Goal: Task Accomplishment & Management: Complete application form

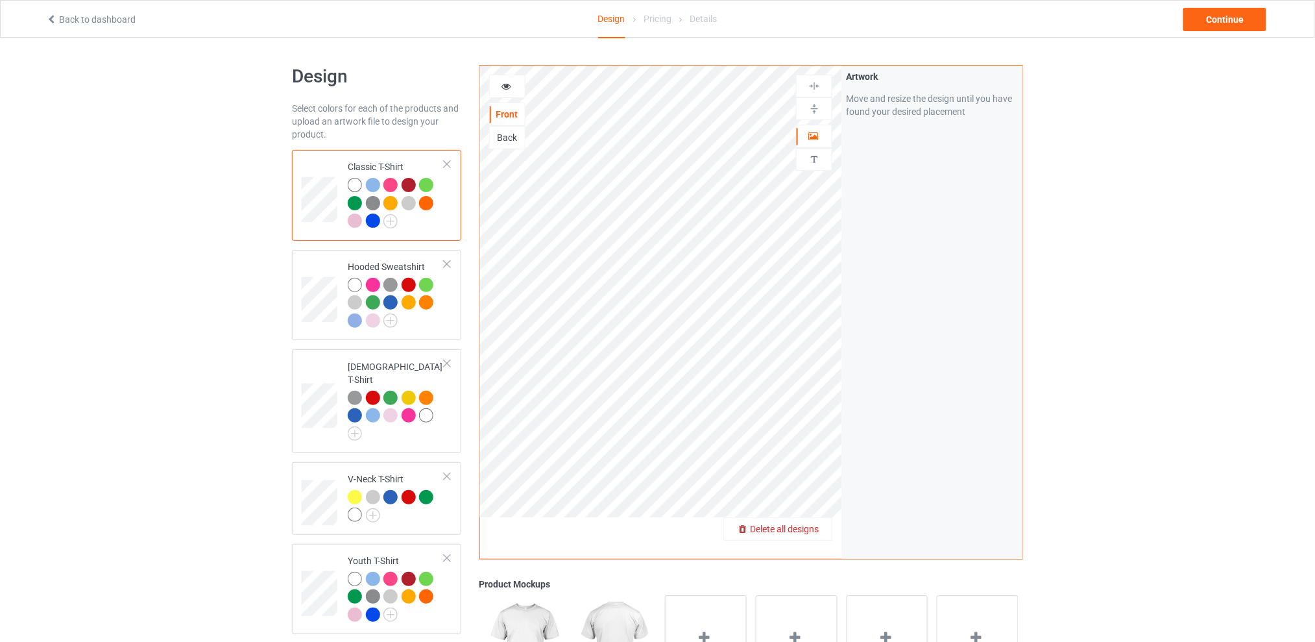
click at [818, 527] on span "Delete all designs" at bounding box center [784, 529] width 69 height 10
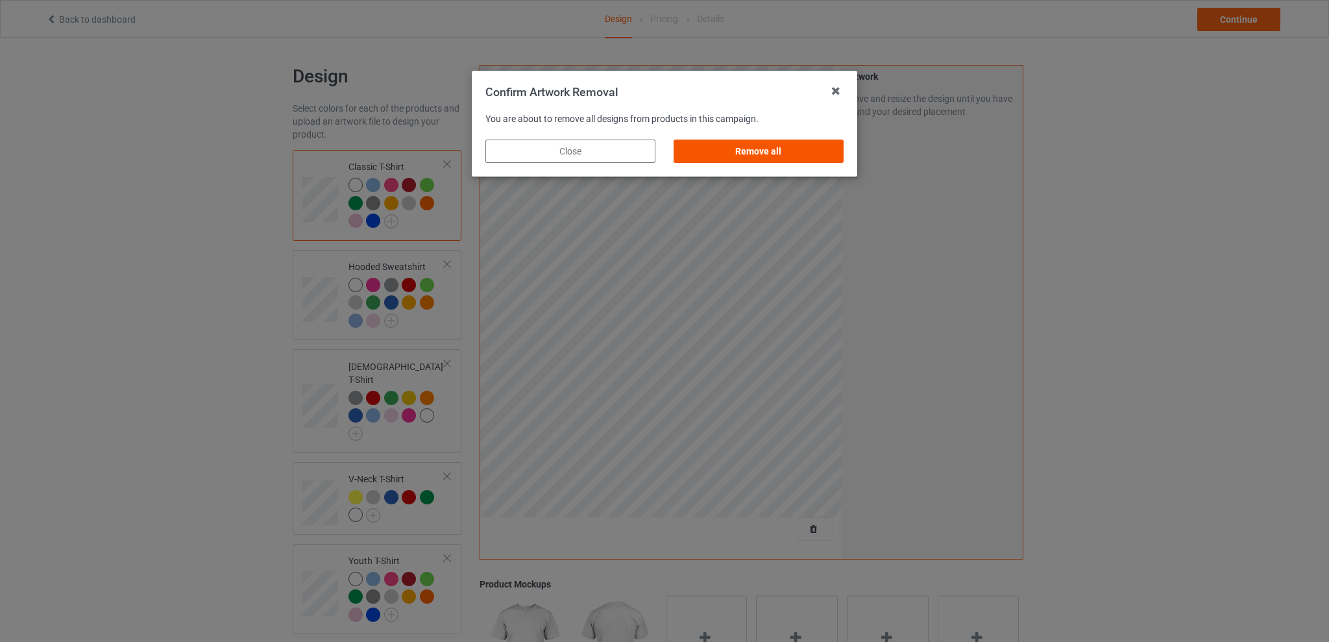
click at [727, 143] on div "Remove all" at bounding box center [758, 150] width 170 height 23
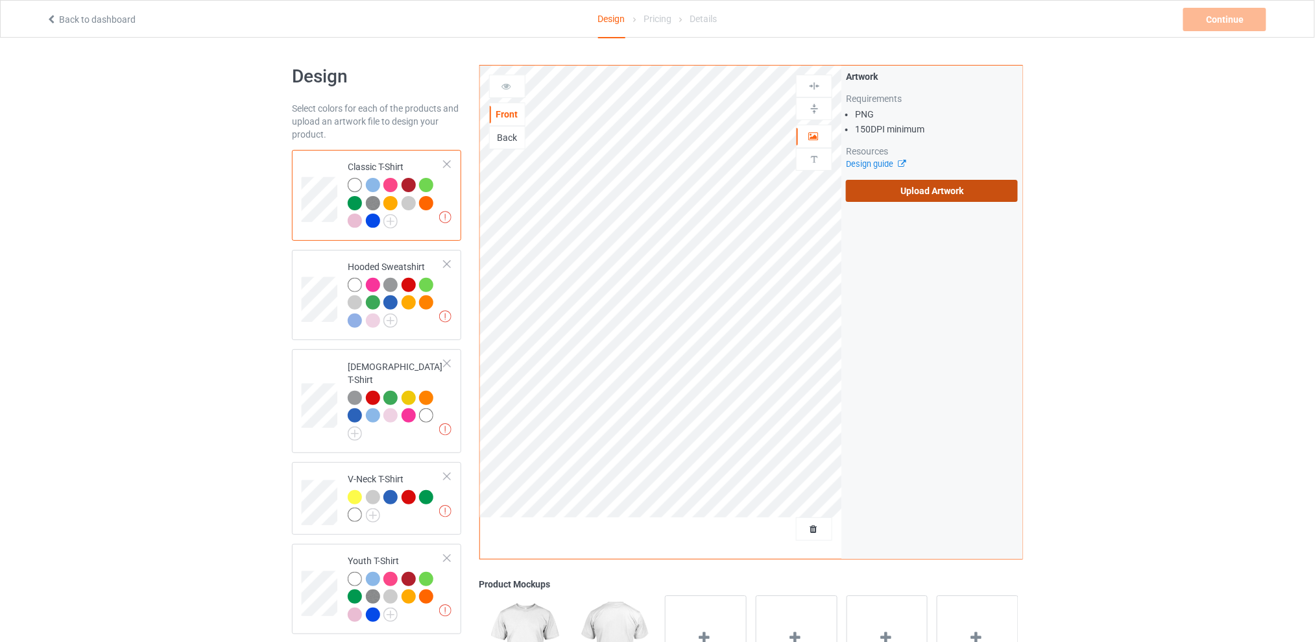
click at [953, 196] on label "Upload Artwork" at bounding box center [932, 191] width 172 height 22
click at [0, 0] on input "Upload Artwork" at bounding box center [0, 0] width 0 height 0
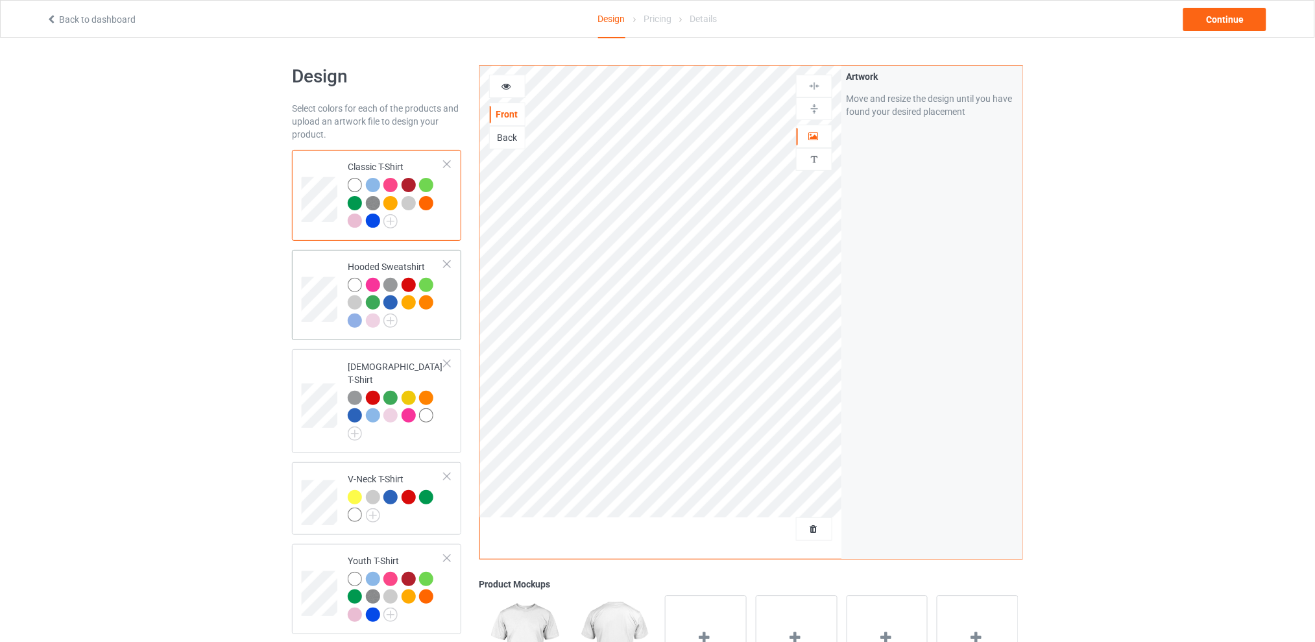
click at [424, 301] on div at bounding box center [426, 302] width 14 height 14
click at [1233, 171] on div "Design Select colors for each of the products and upload an artwork file to des…" at bounding box center [657, 529] width 1315 height 983
click at [1172, 245] on div "Design Select colors for each of the products and upload an artwork file to des…" at bounding box center [657, 529] width 1315 height 983
click at [1212, 19] on div "Continue" at bounding box center [1224, 19] width 83 height 23
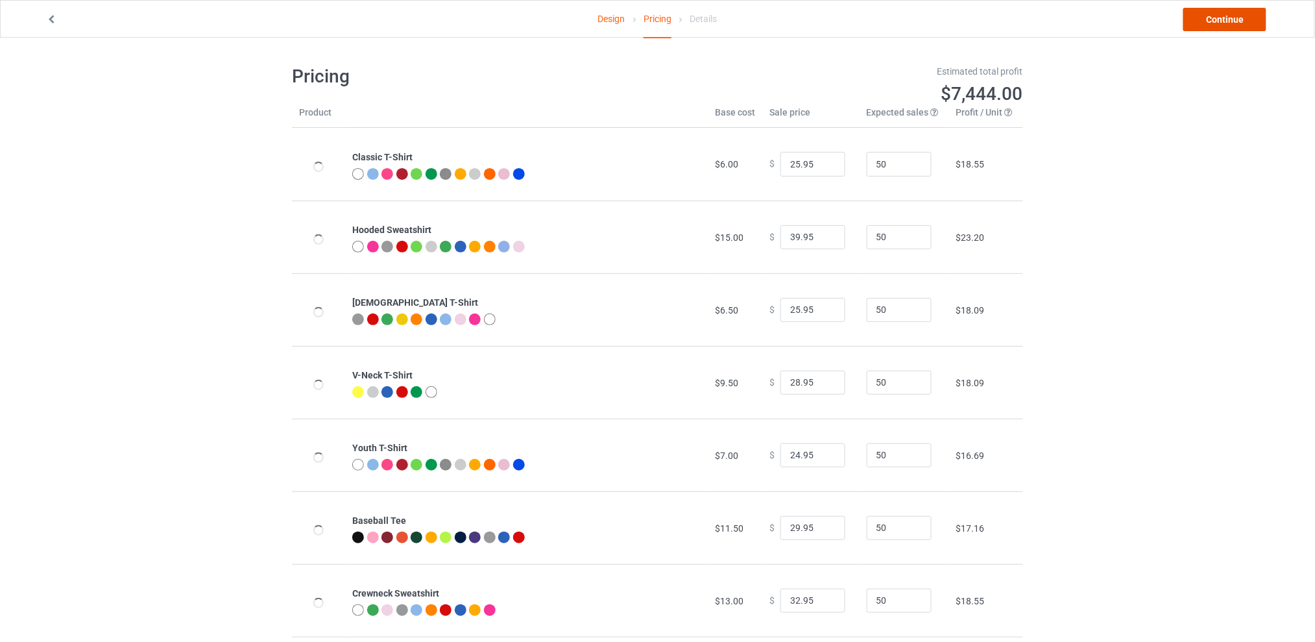
click at [1211, 20] on link "Continue" at bounding box center [1224, 19] width 83 height 23
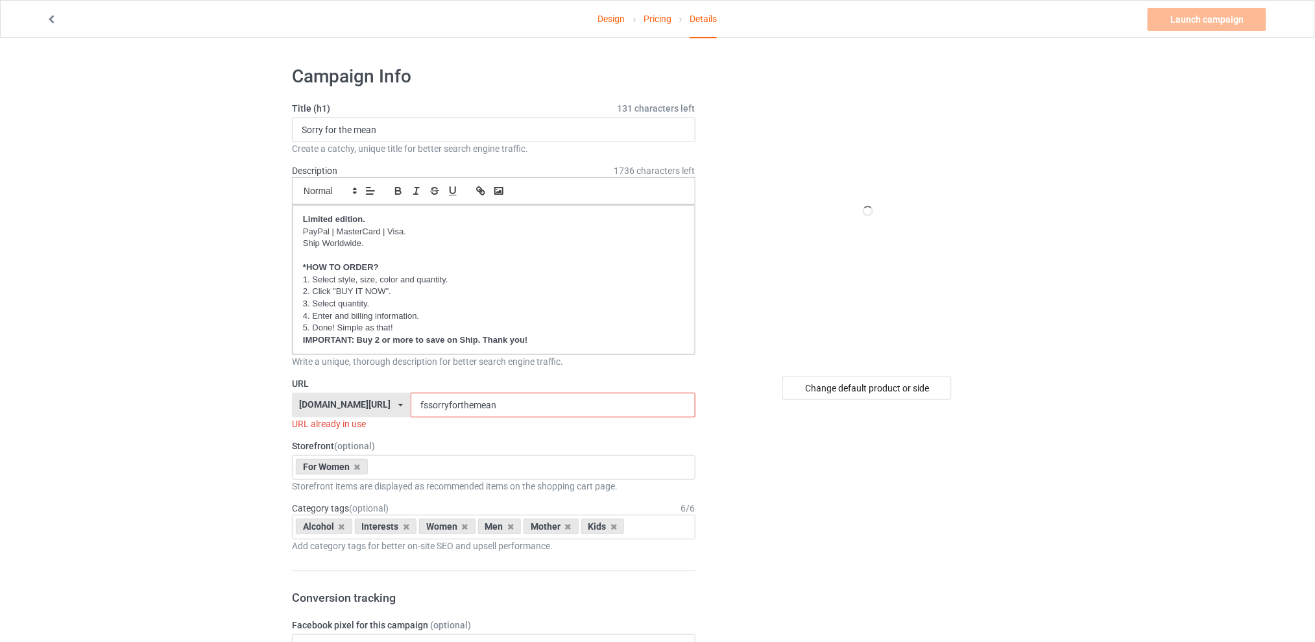
click at [618, 15] on link "Design" at bounding box center [611, 19] width 27 height 36
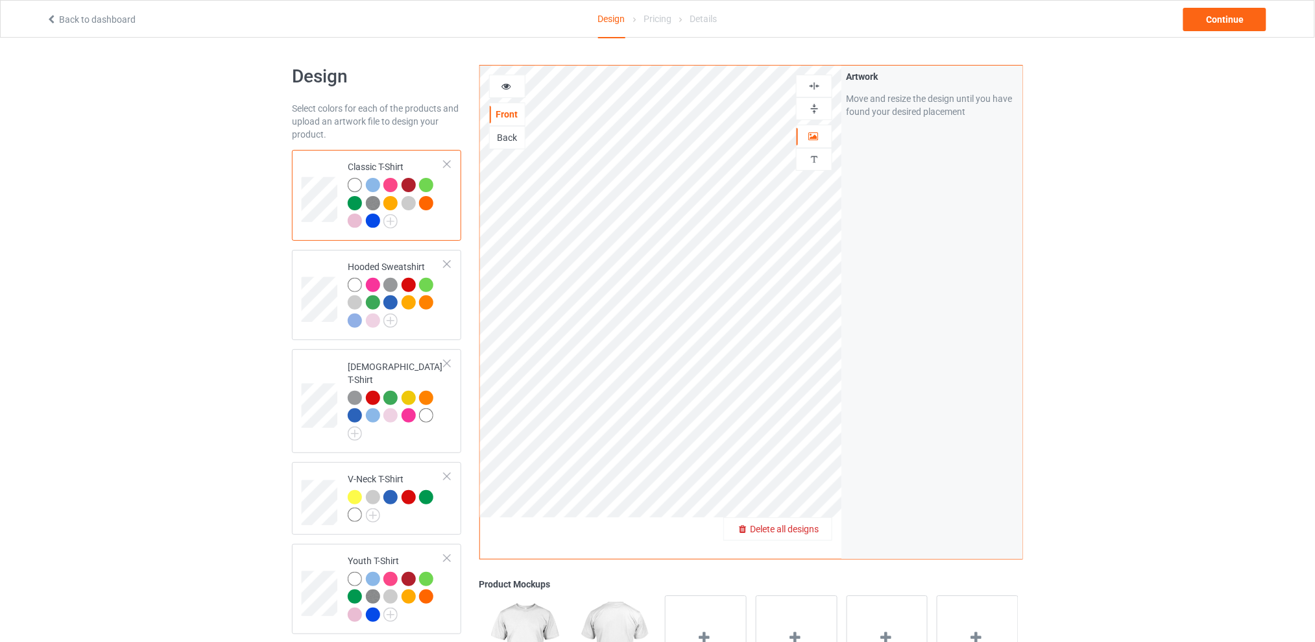
click at [810, 524] on span "Delete all designs" at bounding box center [784, 529] width 69 height 10
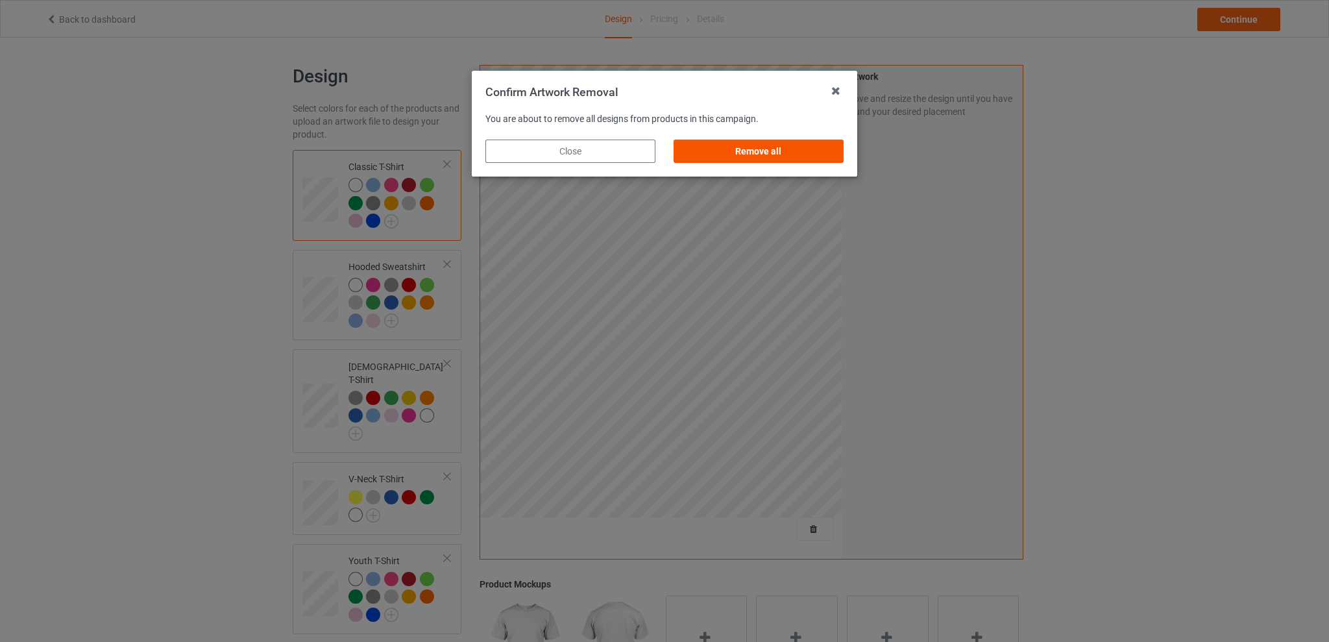
click at [781, 150] on div "Remove all" at bounding box center [758, 150] width 170 height 23
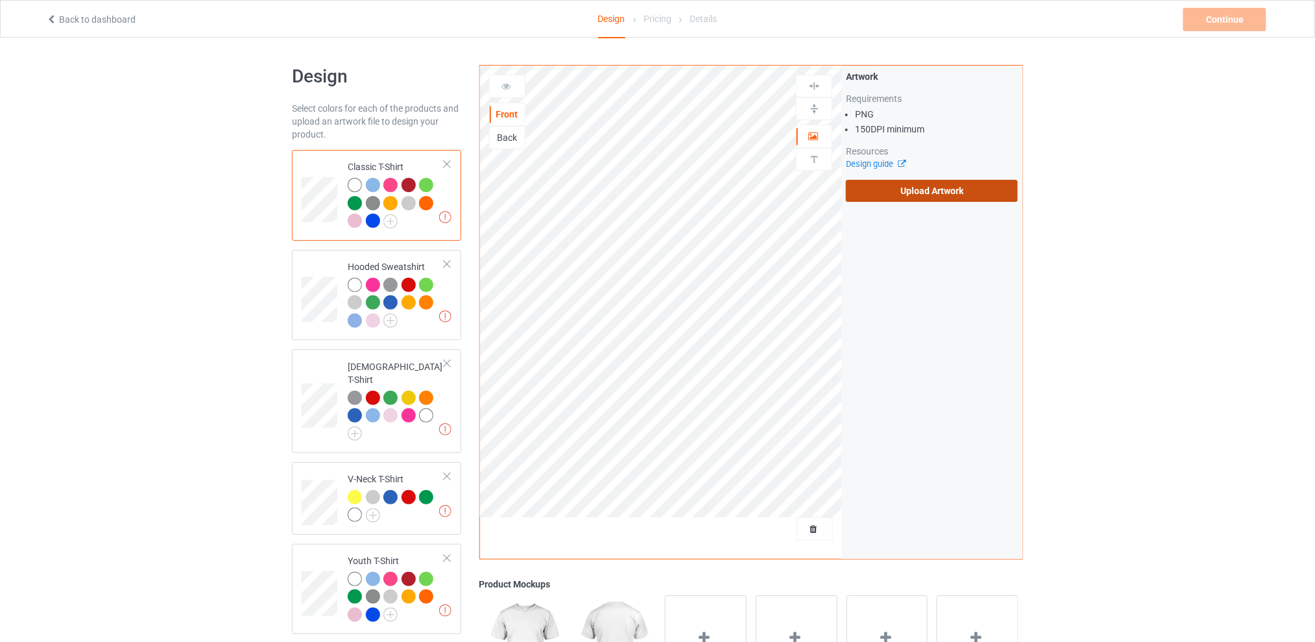
click at [878, 189] on label "Upload Artwork" at bounding box center [932, 191] width 172 height 22
click at [0, 0] on input "Upload Artwork" at bounding box center [0, 0] width 0 height 0
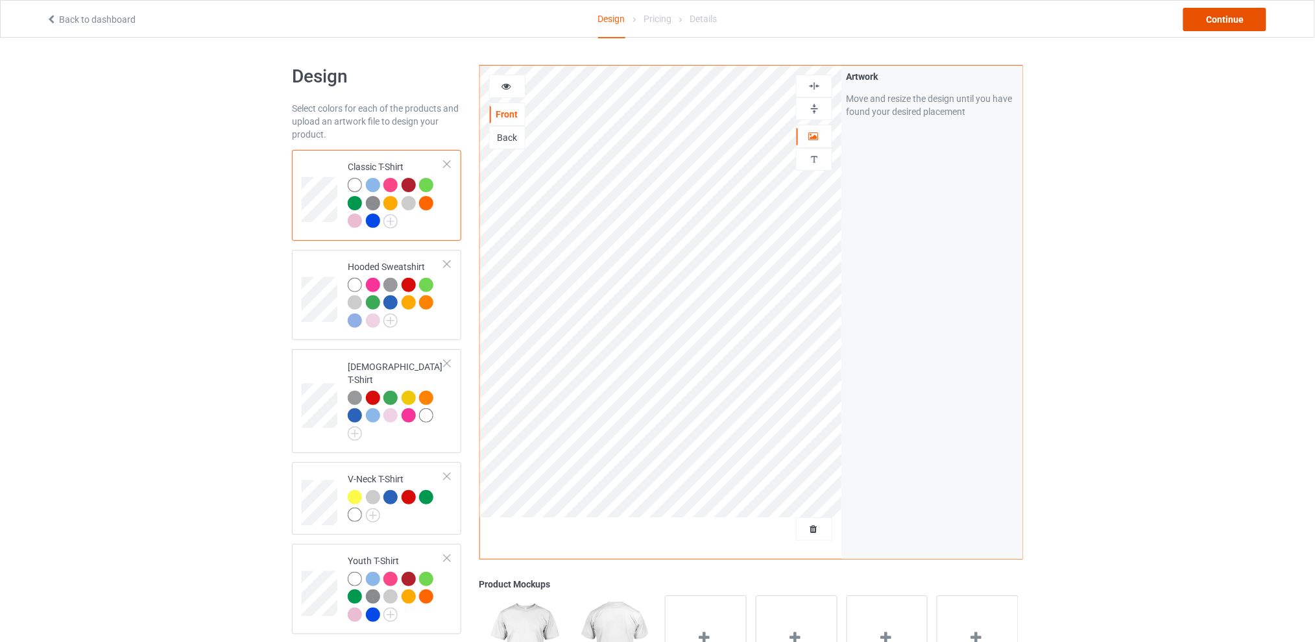
click at [1224, 13] on div "Continue" at bounding box center [1224, 19] width 83 height 23
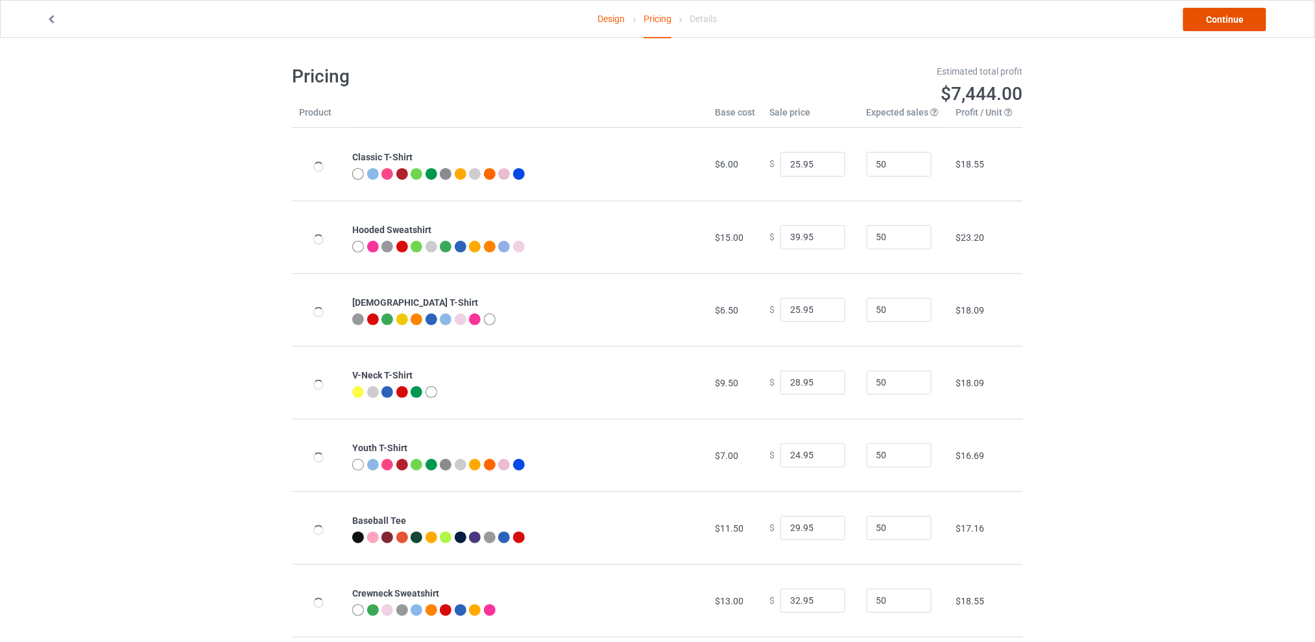
click at [1211, 19] on link "Continue" at bounding box center [1224, 19] width 83 height 23
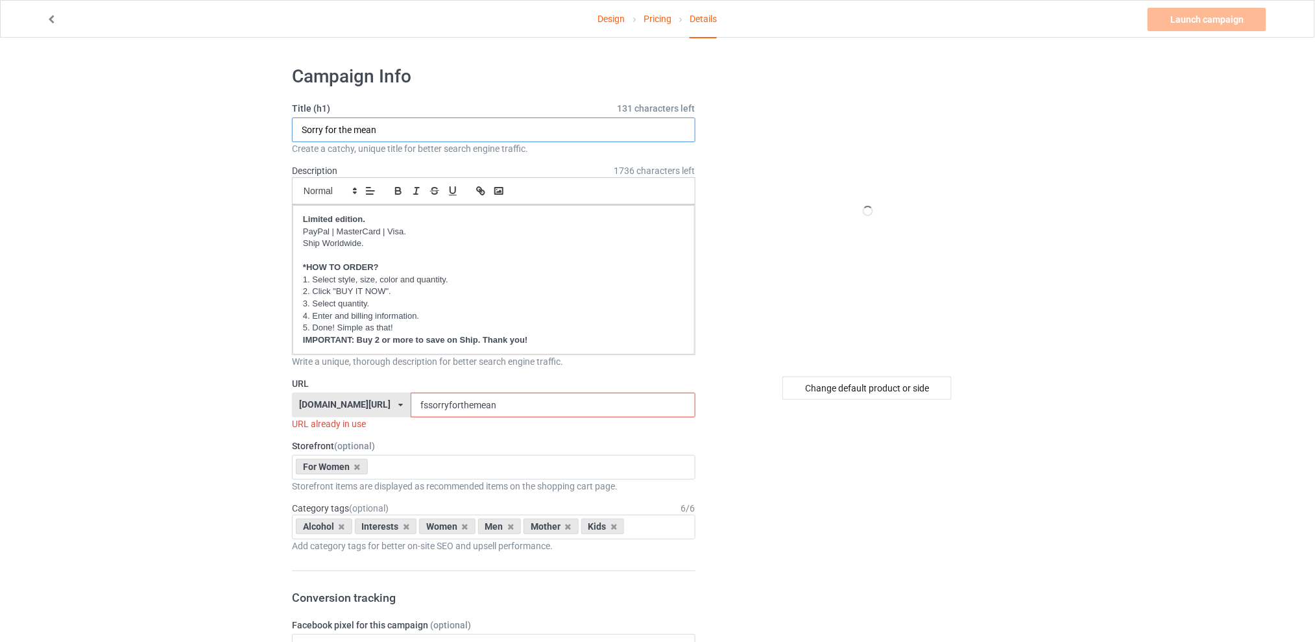
drag, startPoint x: 442, startPoint y: 130, endPoint x: 230, endPoint y: 132, distance: 212.8
type input "You coulda"
drag, startPoint x: 527, startPoint y: 398, endPoint x: 402, endPoint y: 400, distance: 125.9
click at [402, 400] on div "tattooskullfashion.com/ skulltattoosfashion.com/ tattooskullfashion.com/ teechi…" at bounding box center [494, 405] width 404 height 25
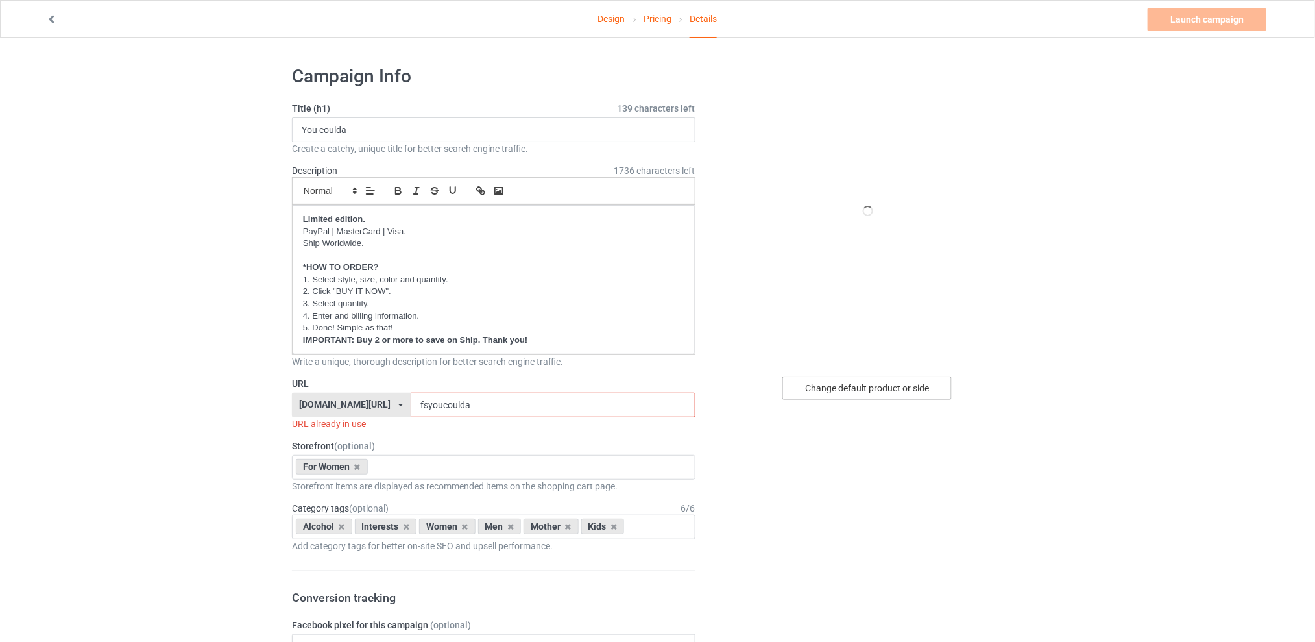
click at [844, 385] on div "Change default product or side" at bounding box center [866, 387] width 169 height 23
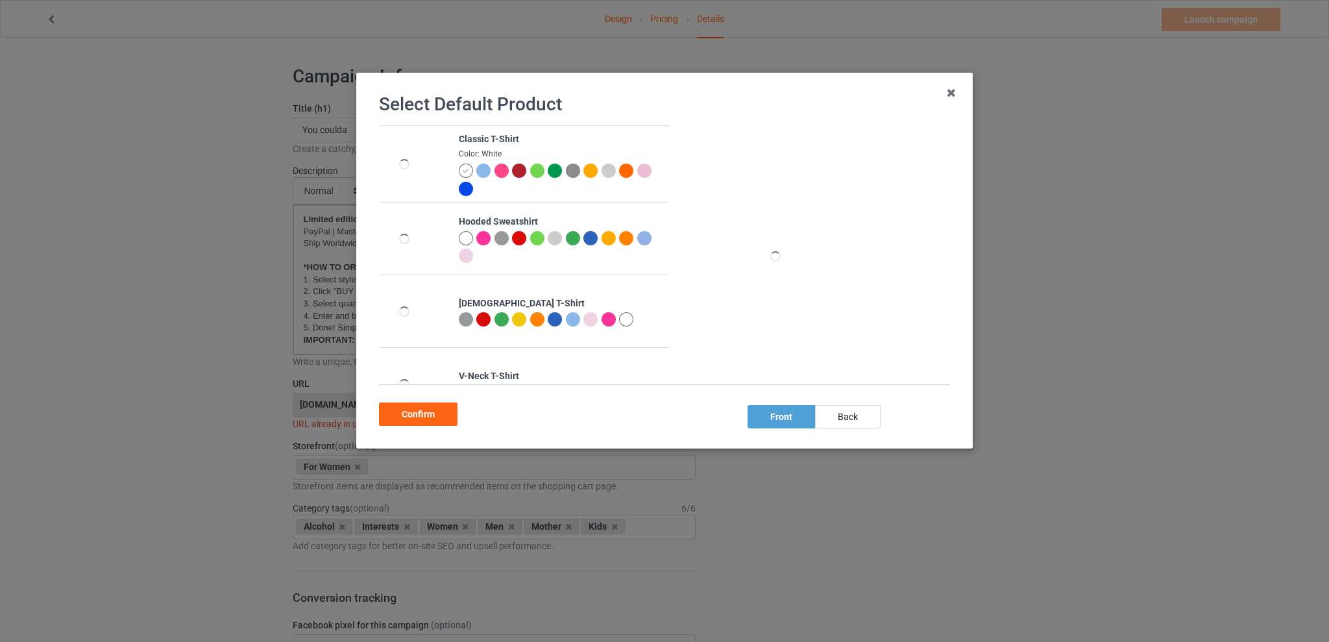
click at [622, 237] on div at bounding box center [626, 238] width 14 height 14
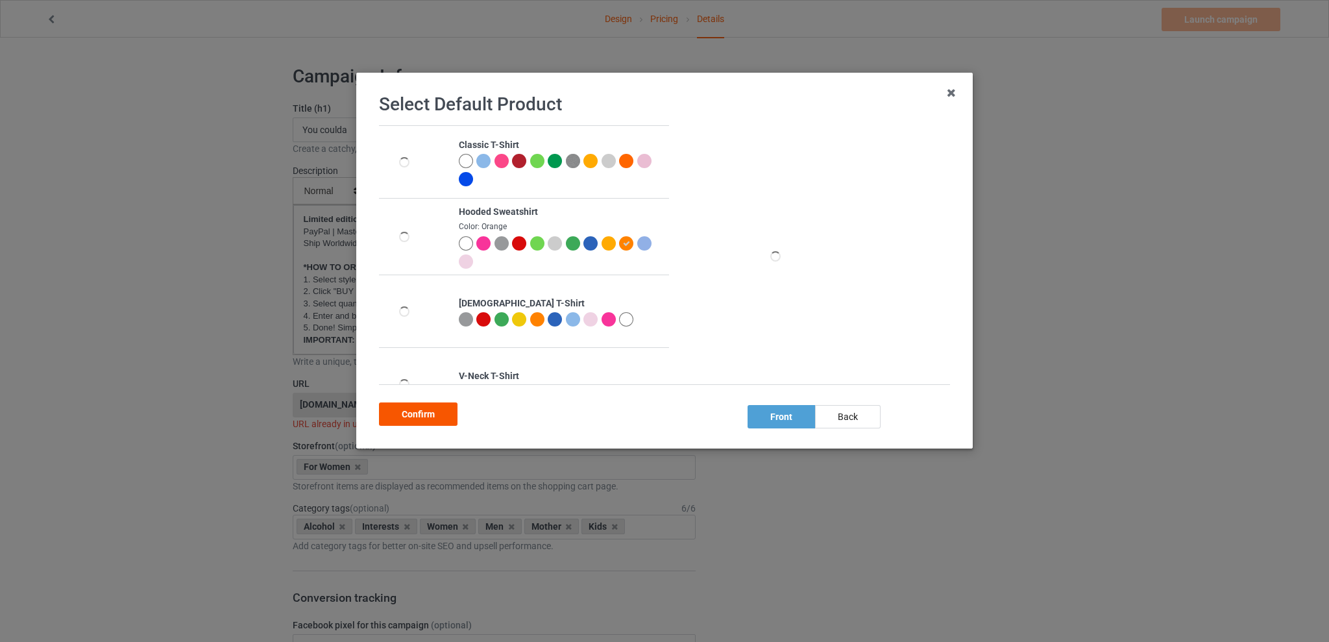
click at [428, 415] on div "Confirm" at bounding box center [418, 413] width 79 height 23
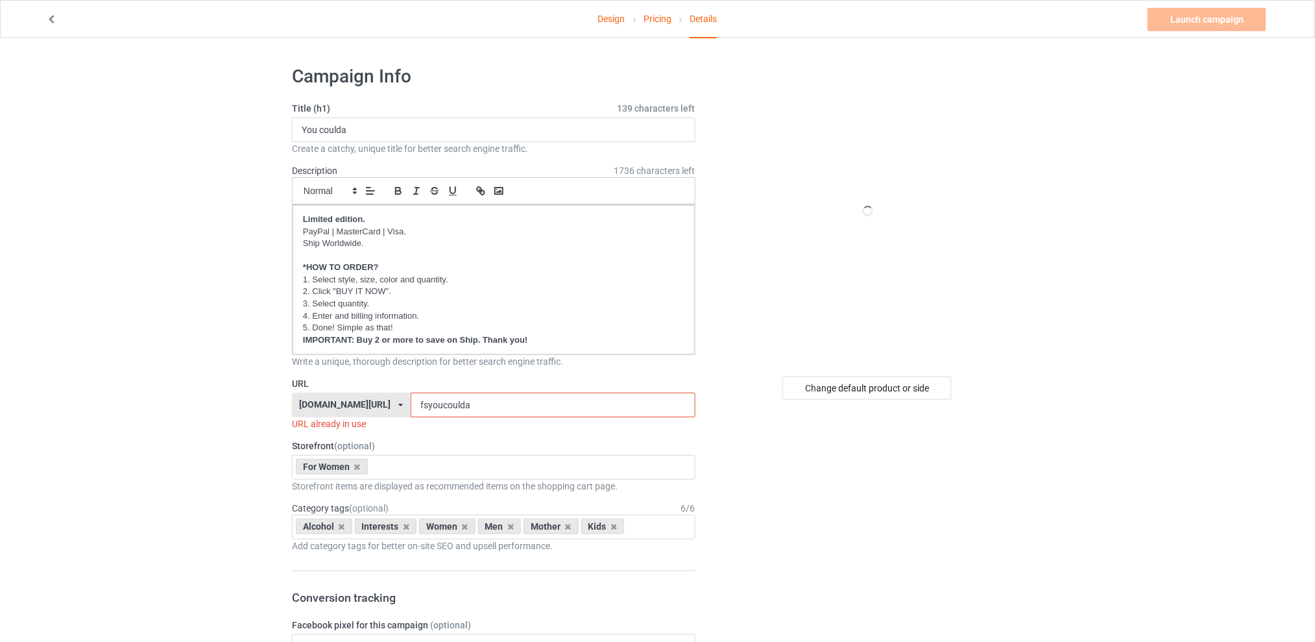
click at [499, 399] on input "fsyoucoulda" at bounding box center [553, 405] width 284 height 25
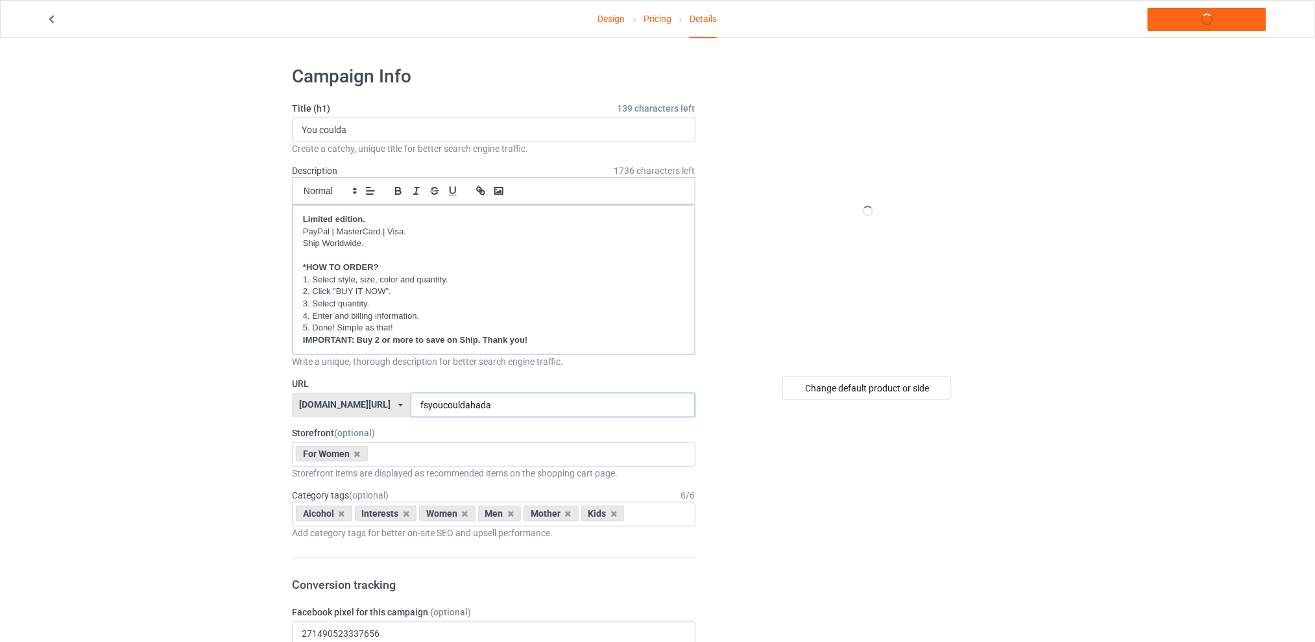
type input "fsyoucouldahada"
click at [341, 514] on icon at bounding box center [342, 513] width 6 height 8
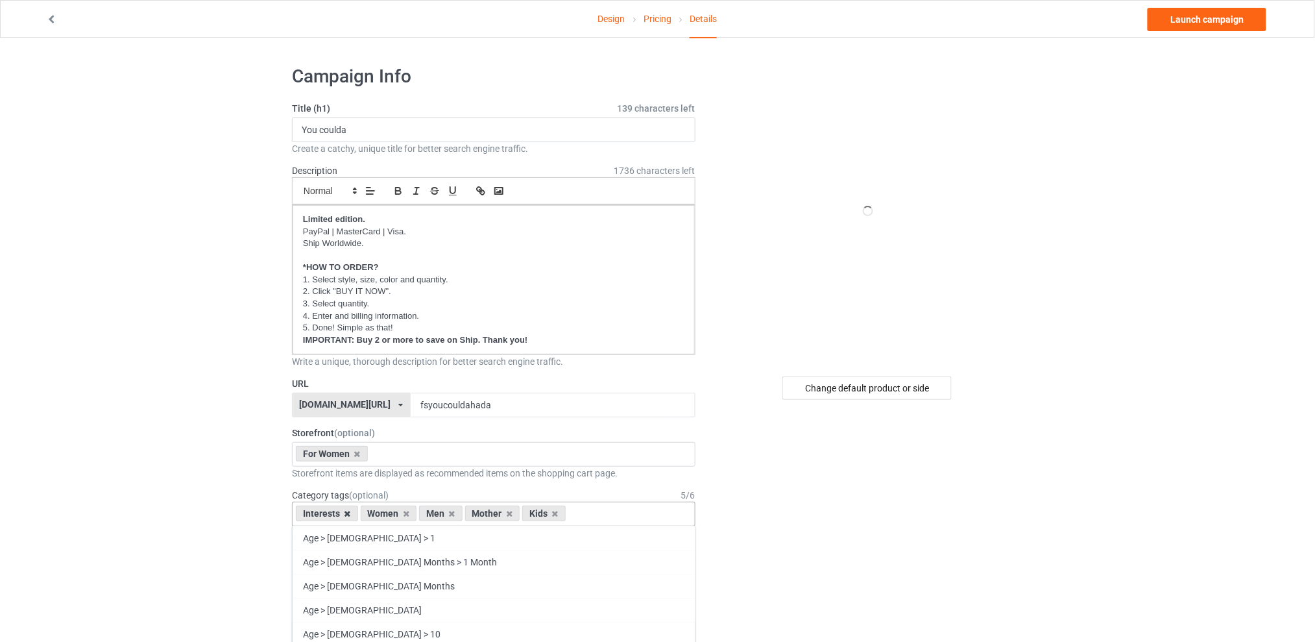
click at [345, 512] on icon at bounding box center [348, 513] width 6 height 8
click at [387, 515] on icon at bounding box center [387, 513] width 6 height 8
click at [397, 514] on icon at bounding box center [399, 513] width 6 height 8
click at [386, 516] on icon at bounding box center [387, 513] width 6 height 8
click at [409, 454] on div "For Women Best Sellers Best Friend Sister - Aunt Mother's Day For Christmas Sis…" at bounding box center [494, 454] width 404 height 25
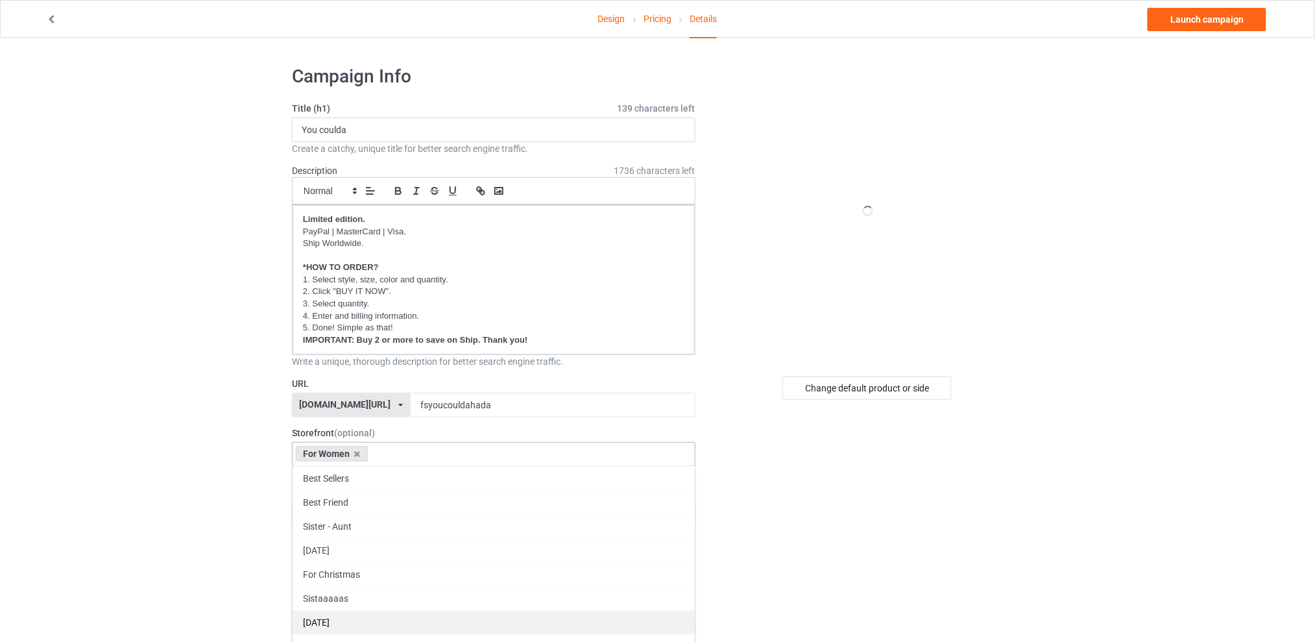
click at [321, 622] on div "[DATE]" at bounding box center [494, 622] width 402 height 24
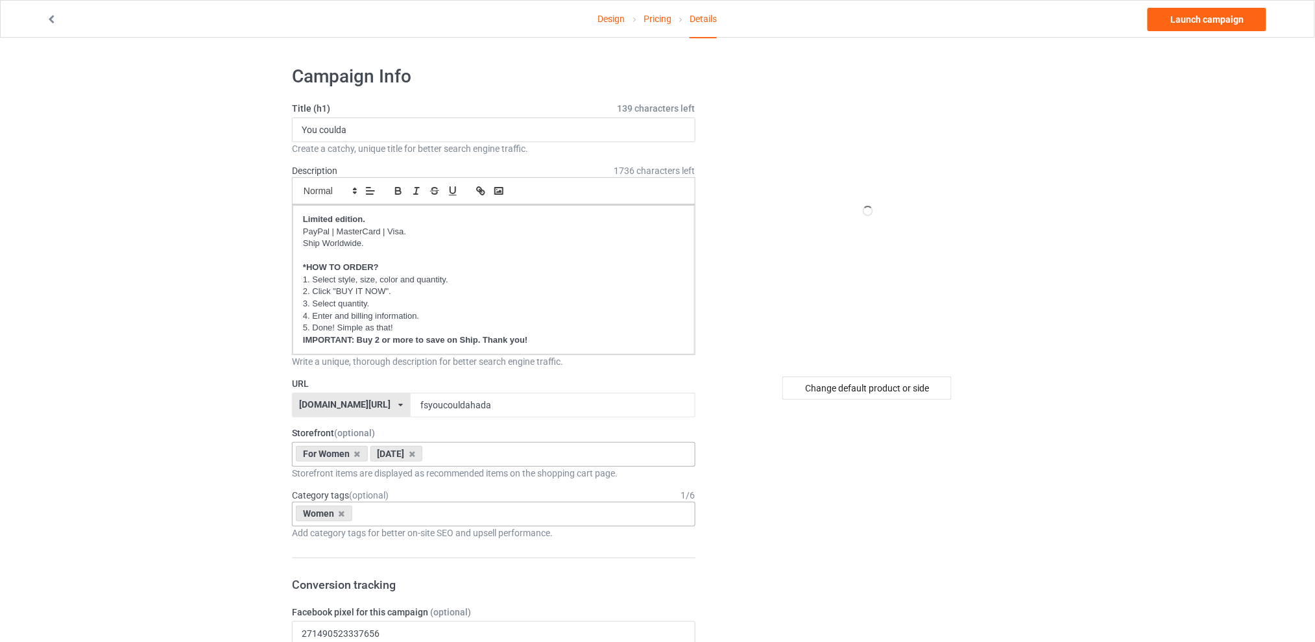
click at [419, 523] on div "Women Age > 1-19 > 1 Age > 1-12 Months > 1 Month Age > 1-12 Months Age > 1-19 A…" at bounding box center [494, 514] width 404 height 25
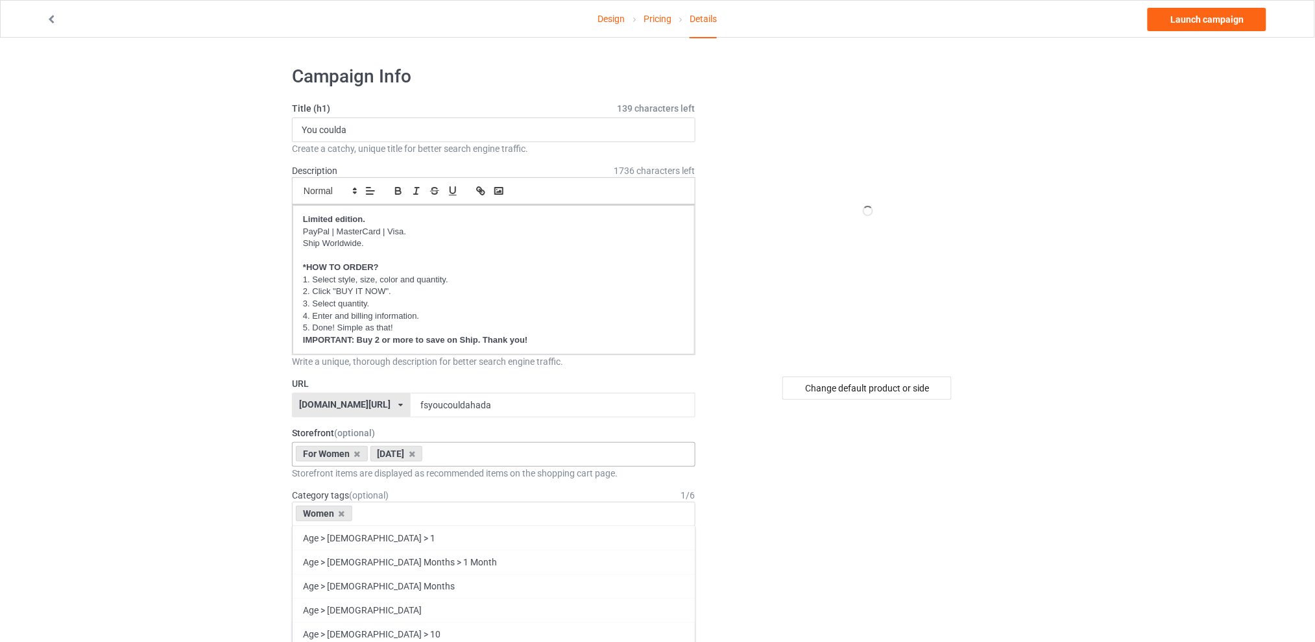
scroll to position [260, 0]
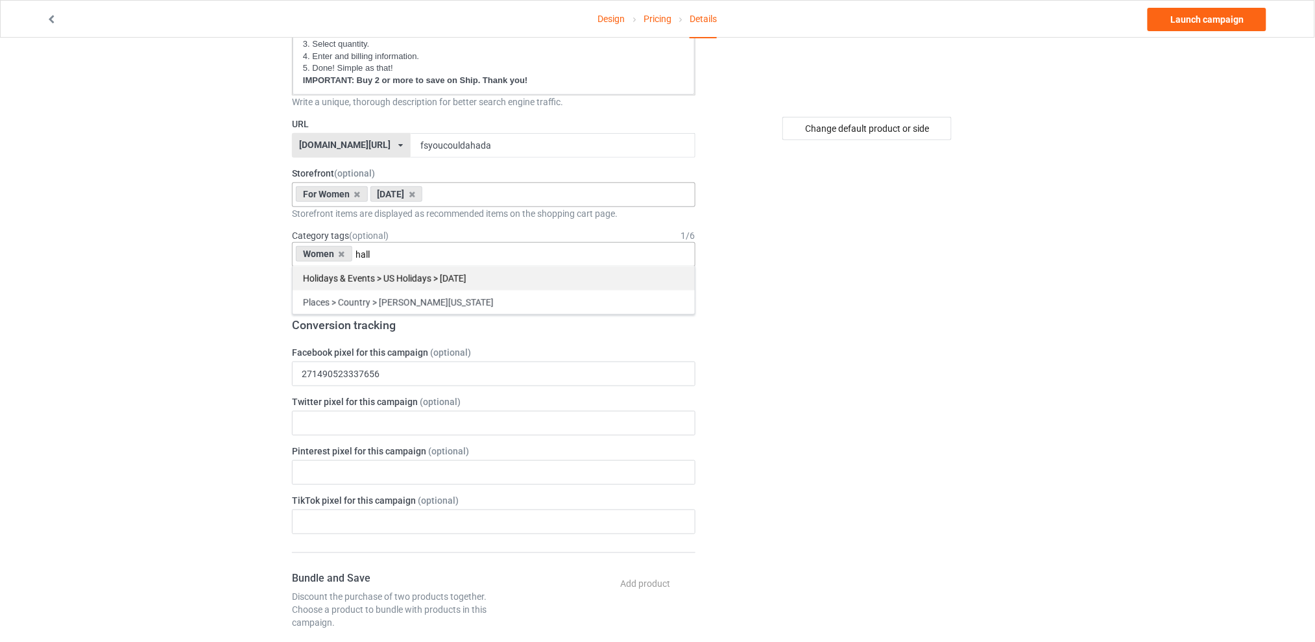
type input "hall"
click at [461, 278] on div "Holidays & Events > US Holidays > [DATE]" at bounding box center [494, 278] width 402 height 24
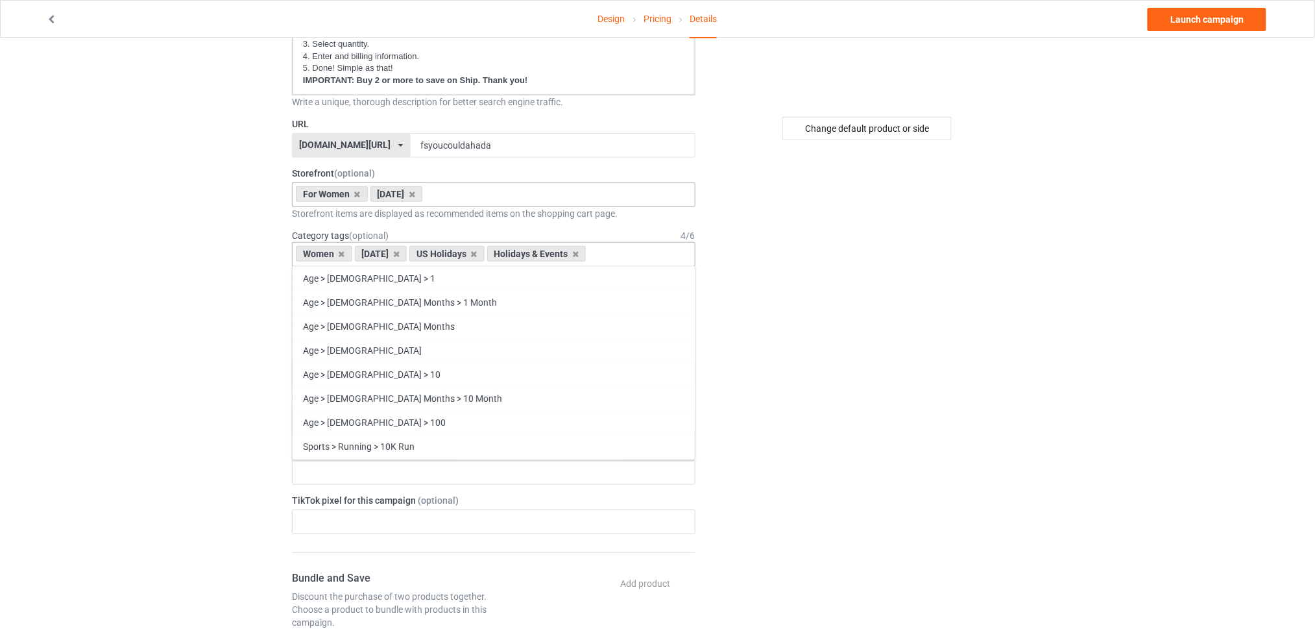
click at [928, 278] on div "Change default product or side" at bounding box center [869, 592] width 328 height 1593
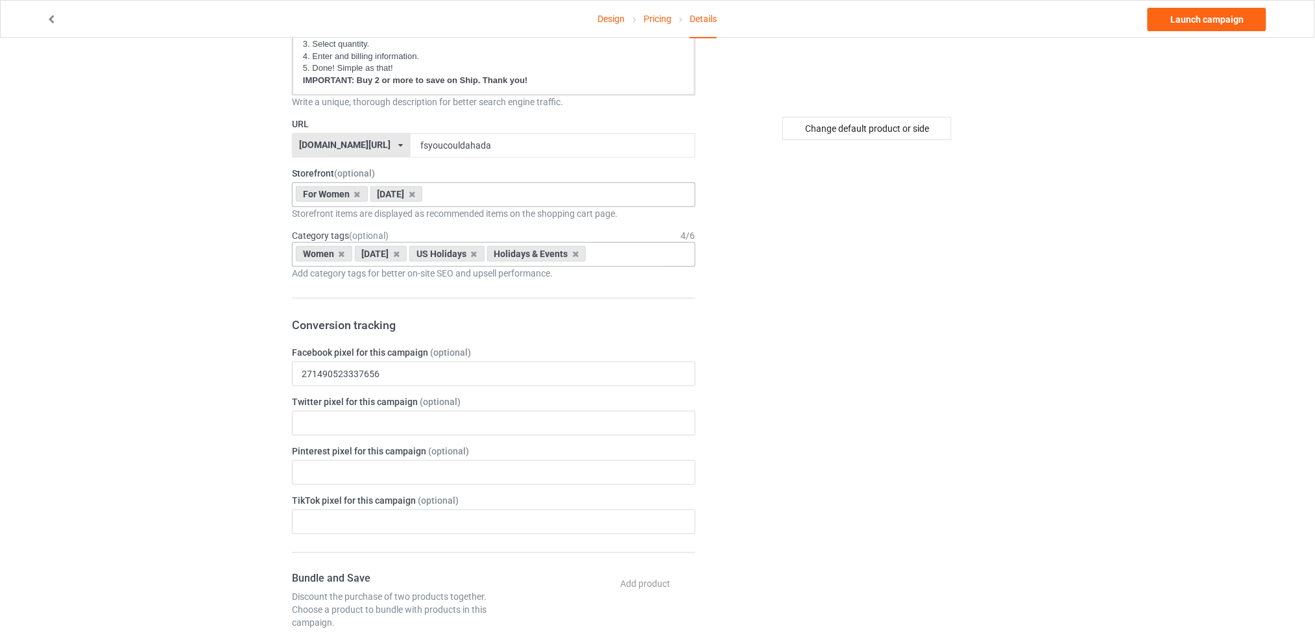
scroll to position [173, 0]
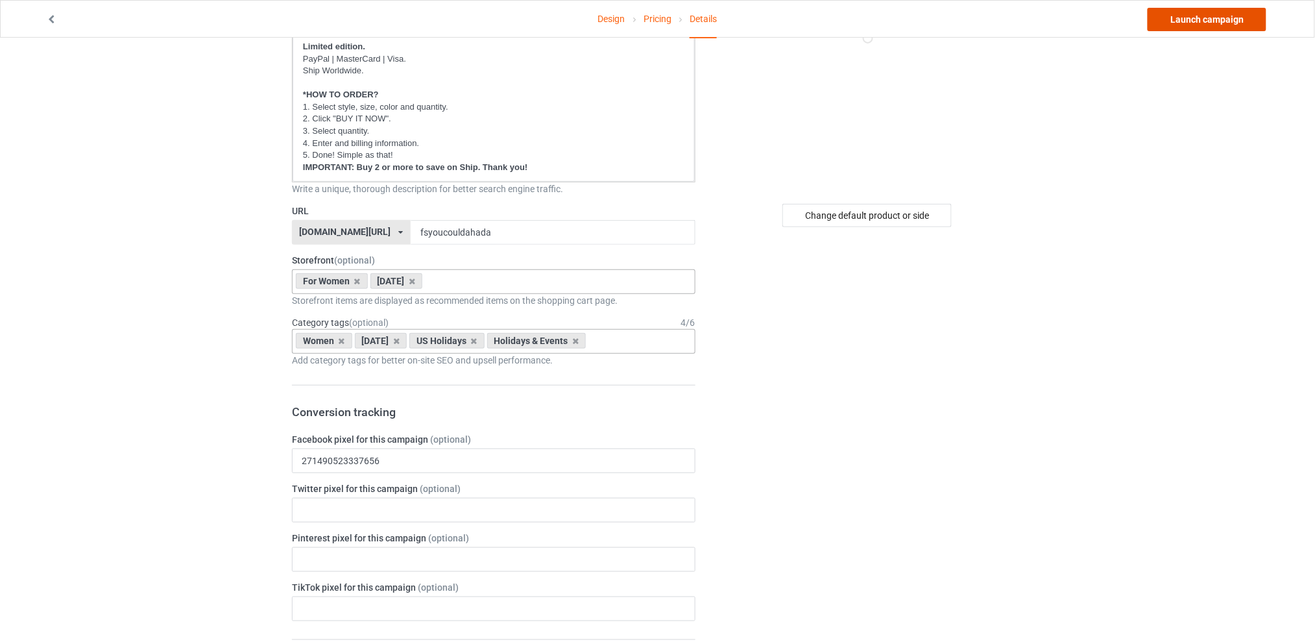
click at [1163, 22] on link "Launch campaign" at bounding box center [1207, 19] width 119 height 23
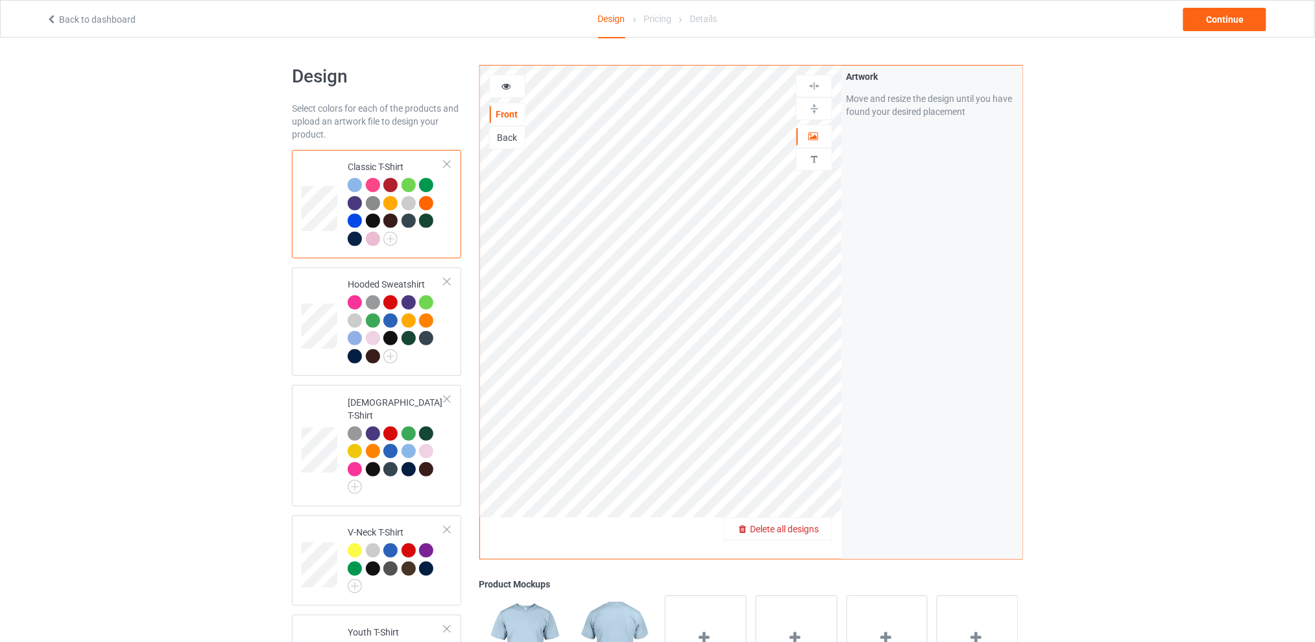
click at [821, 524] on div "Delete all designs" at bounding box center [778, 528] width 108 height 13
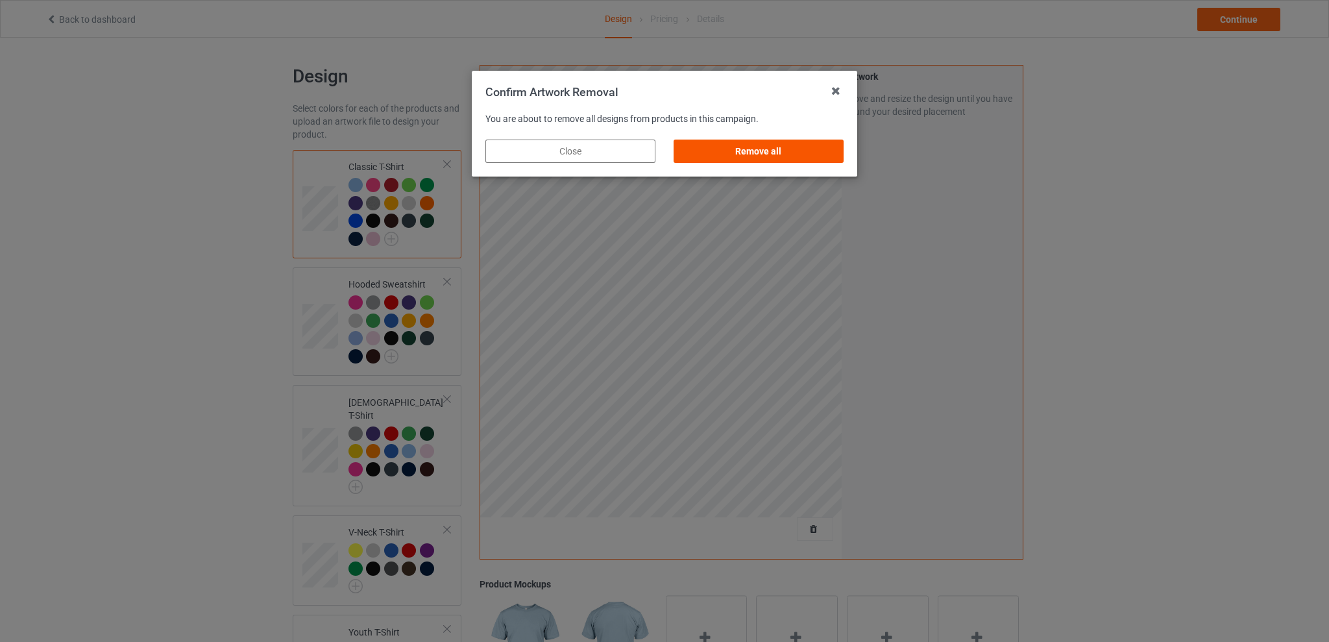
click at [795, 156] on div "Remove all" at bounding box center [758, 150] width 170 height 23
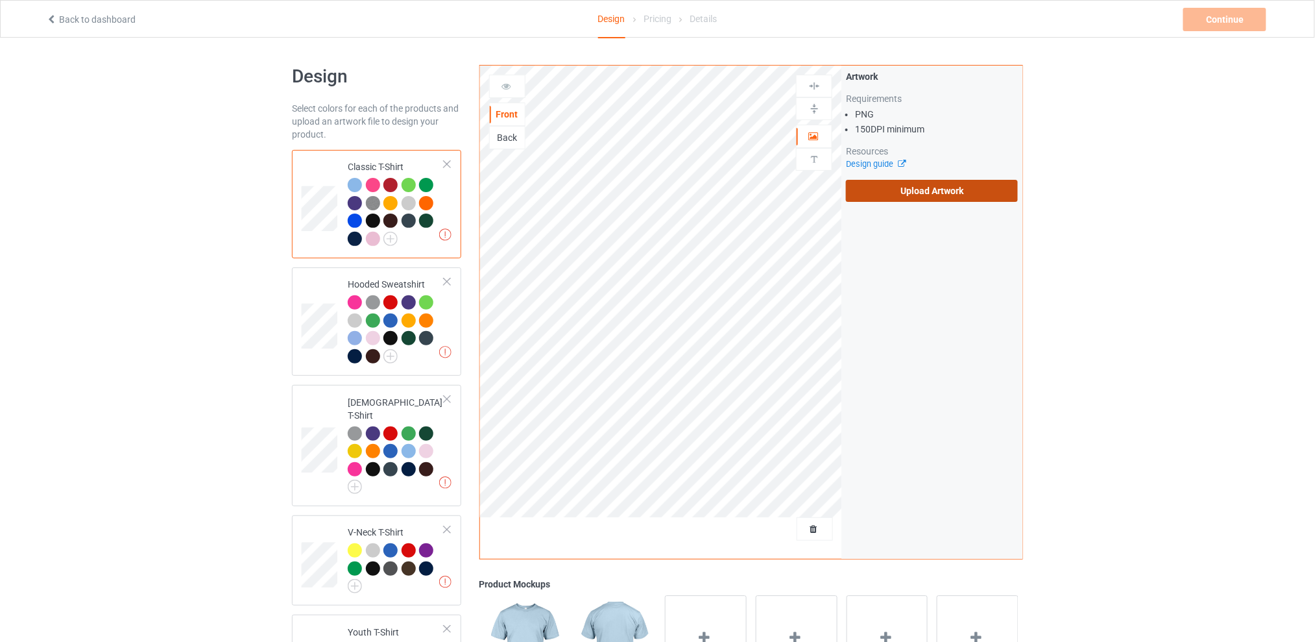
click at [895, 187] on label "Upload Artwork" at bounding box center [932, 191] width 172 height 22
click at [0, 0] on input "Upload Artwork" at bounding box center [0, 0] width 0 height 0
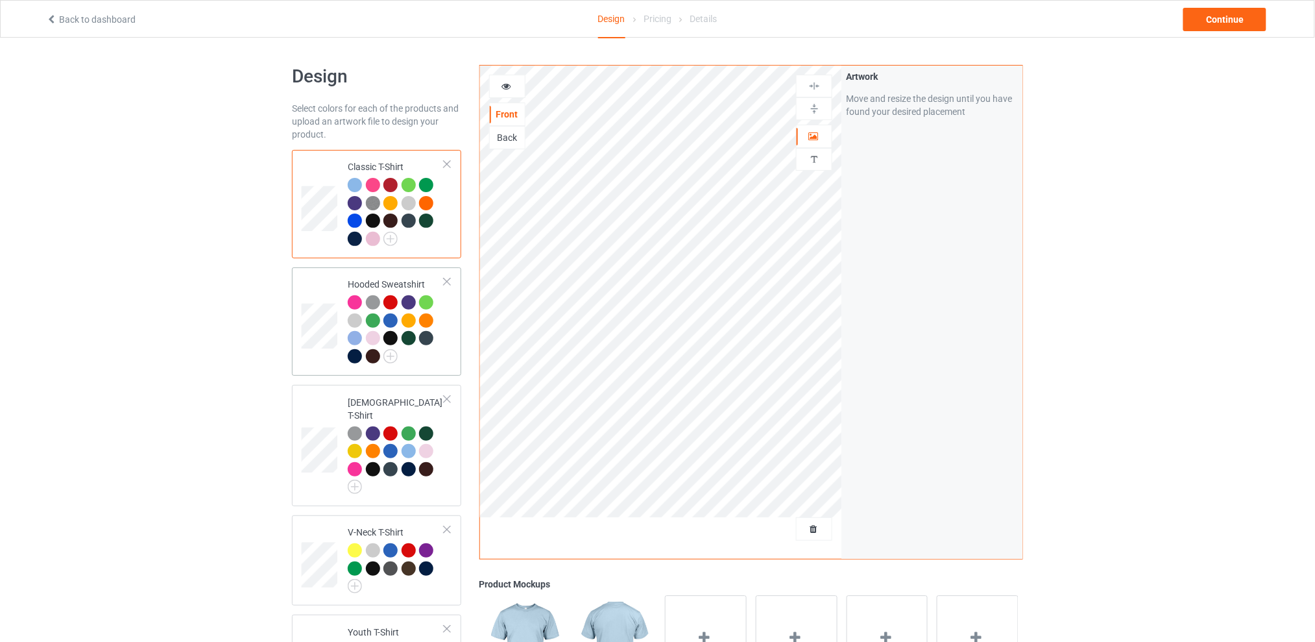
click at [396, 326] on div at bounding box center [390, 320] width 14 height 14
click at [357, 426] on div at bounding box center [355, 433] width 14 height 14
click at [376, 543] on div at bounding box center [373, 550] width 14 height 14
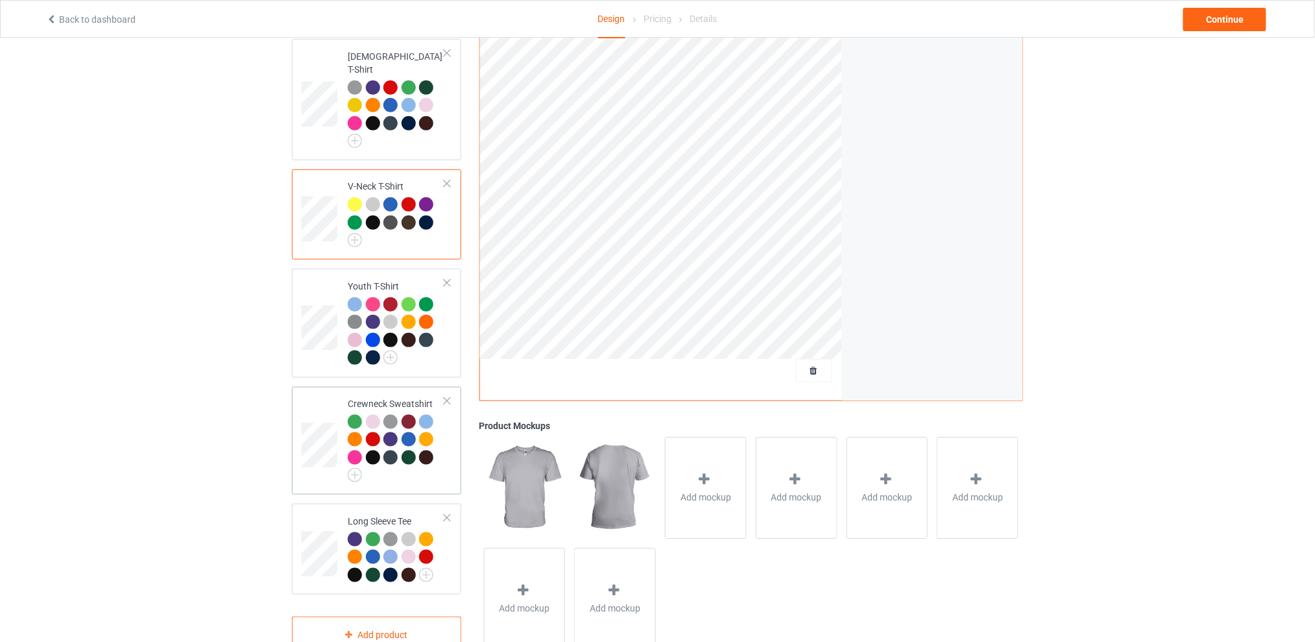
click at [369, 463] on div at bounding box center [396, 449] width 97 height 68
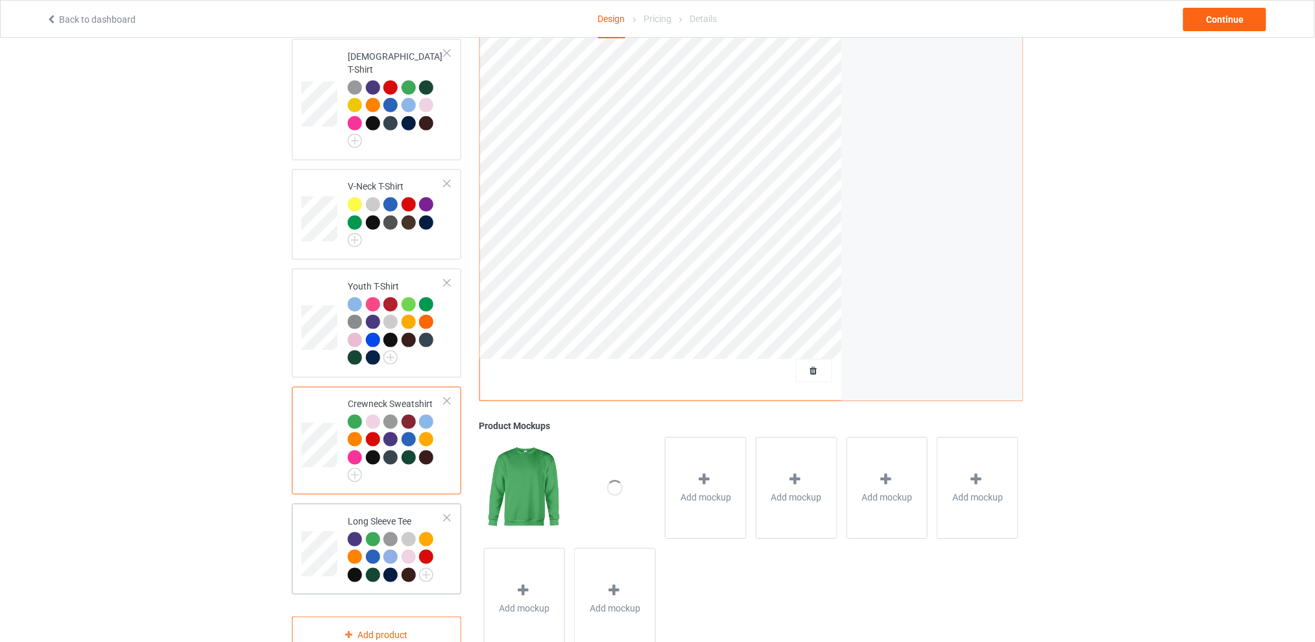
click at [362, 550] on div at bounding box center [357, 559] width 18 height 18
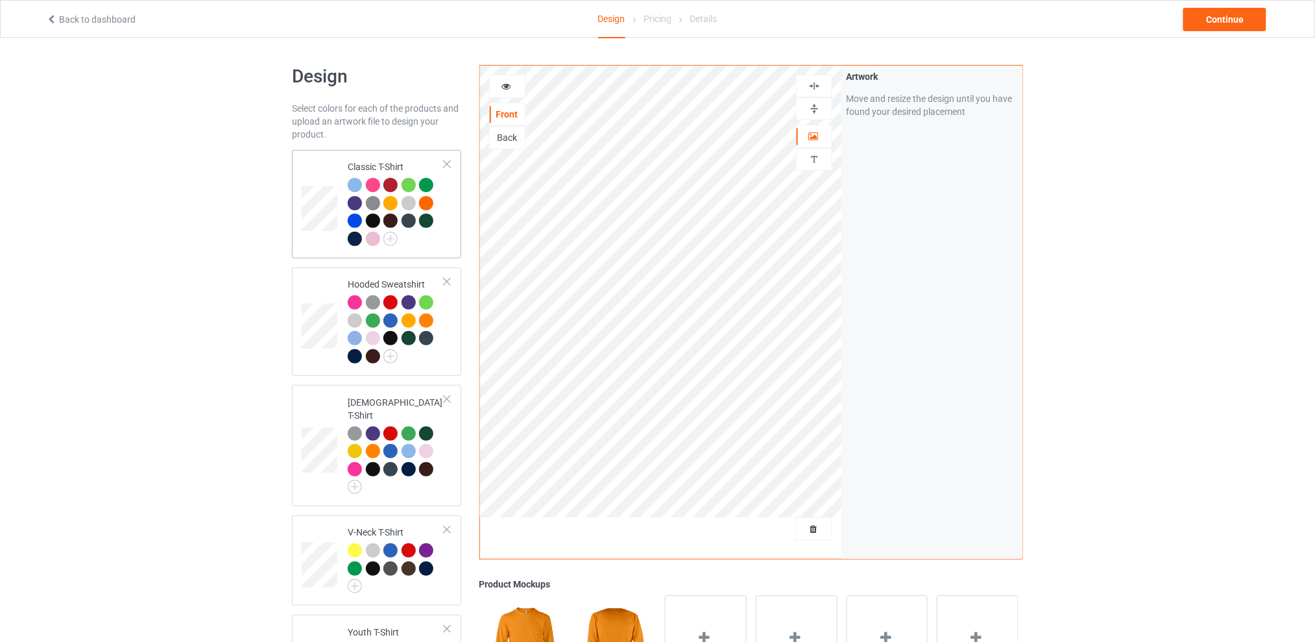
click at [377, 214] on div at bounding box center [373, 220] width 14 height 14
click at [1239, 22] on div "Continue" at bounding box center [1224, 19] width 83 height 23
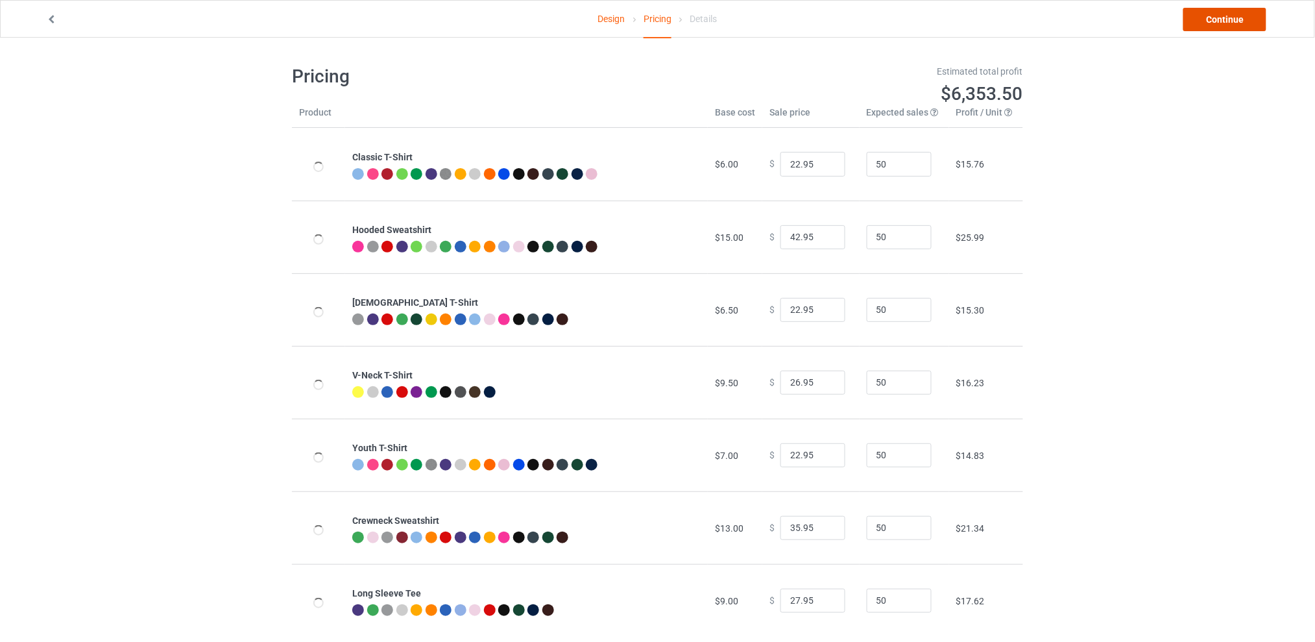
click at [1208, 10] on link "Continue" at bounding box center [1224, 19] width 83 height 23
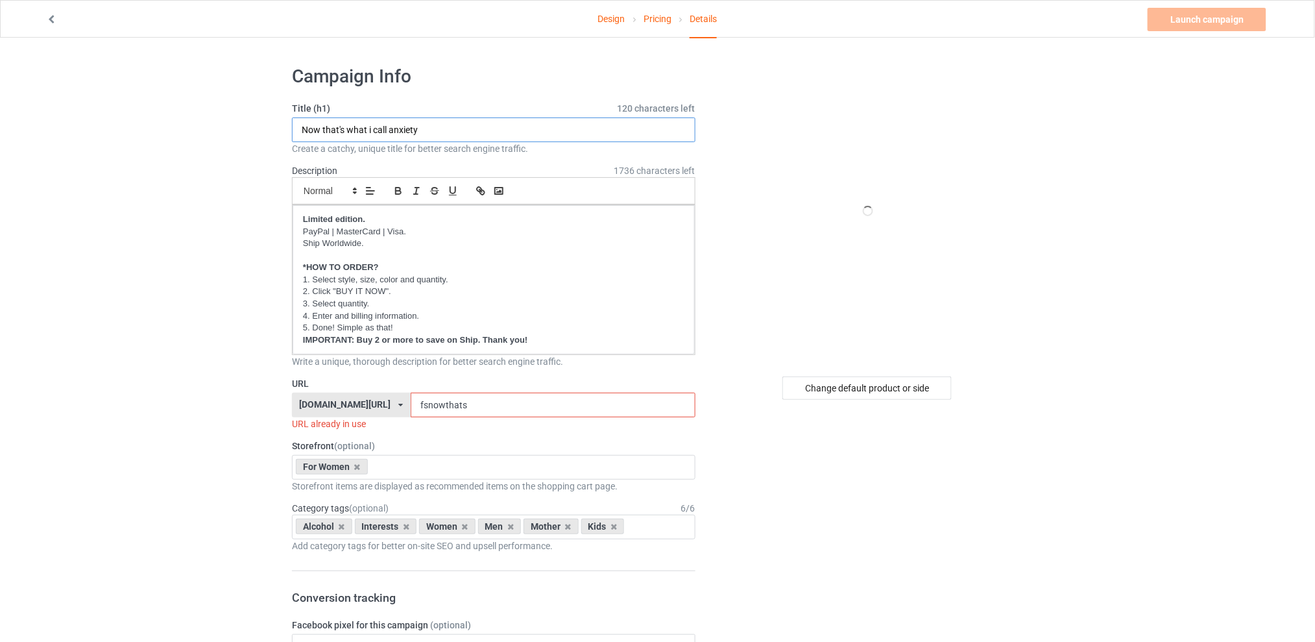
drag, startPoint x: 465, startPoint y: 128, endPoint x: 206, endPoint y: 128, distance: 258.9
type input "I am a multitasker"
drag, startPoint x: 482, startPoint y: 403, endPoint x: 392, endPoint y: 408, distance: 90.3
click at [392, 408] on div "[DOMAIN_NAME][URL] [DOMAIN_NAME][URL] [DOMAIN_NAME][URL] [DOMAIN_NAME][URL] 5d7…" at bounding box center [494, 405] width 404 height 25
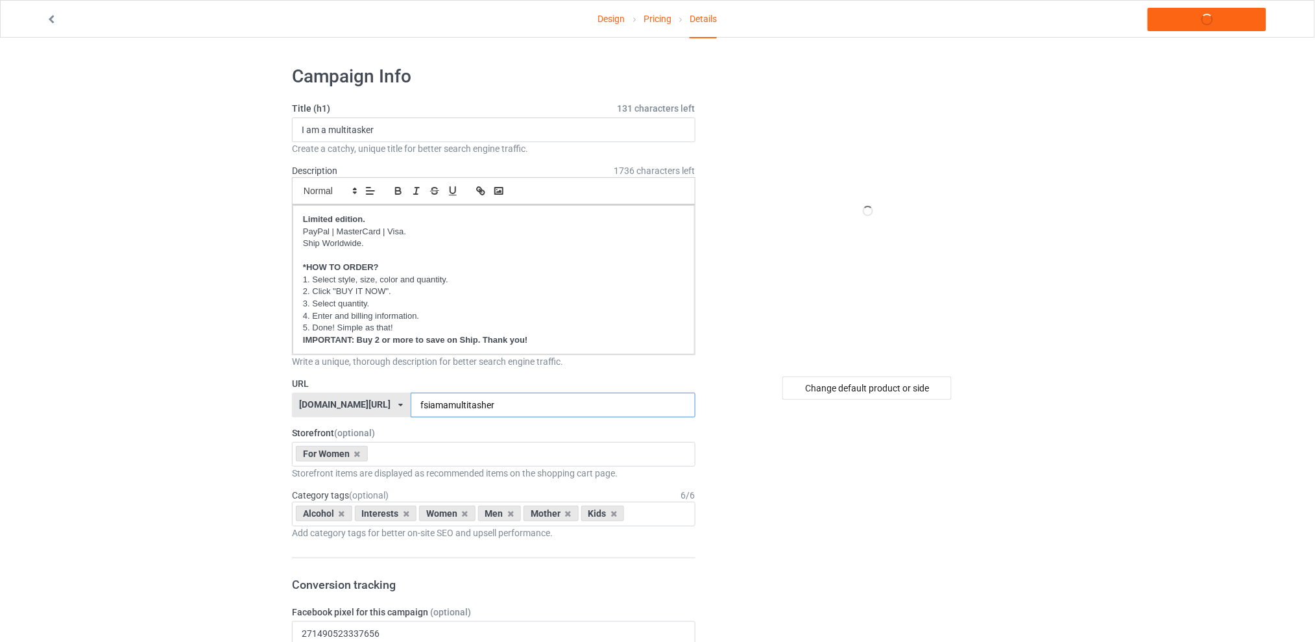
type input "fsiamamultitasher"
click at [339, 513] on icon at bounding box center [342, 513] width 6 height 8
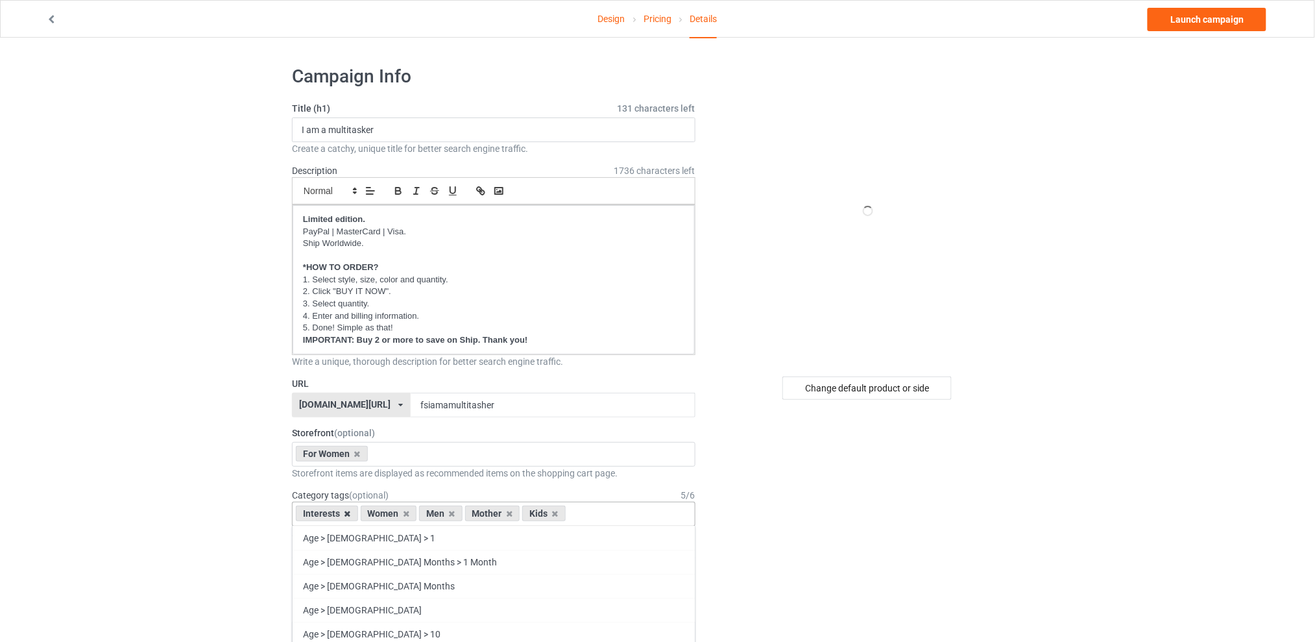
click at [346, 509] on icon at bounding box center [348, 513] width 6 height 8
click at [386, 513] on icon at bounding box center [387, 513] width 6 height 8
click at [400, 514] on icon at bounding box center [399, 513] width 6 height 8
click at [391, 513] on div "Kids" at bounding box center [376, 513] width 43 height 16
click at [387, 513] on icon at bounding box center [387, 513] width 6 height 8
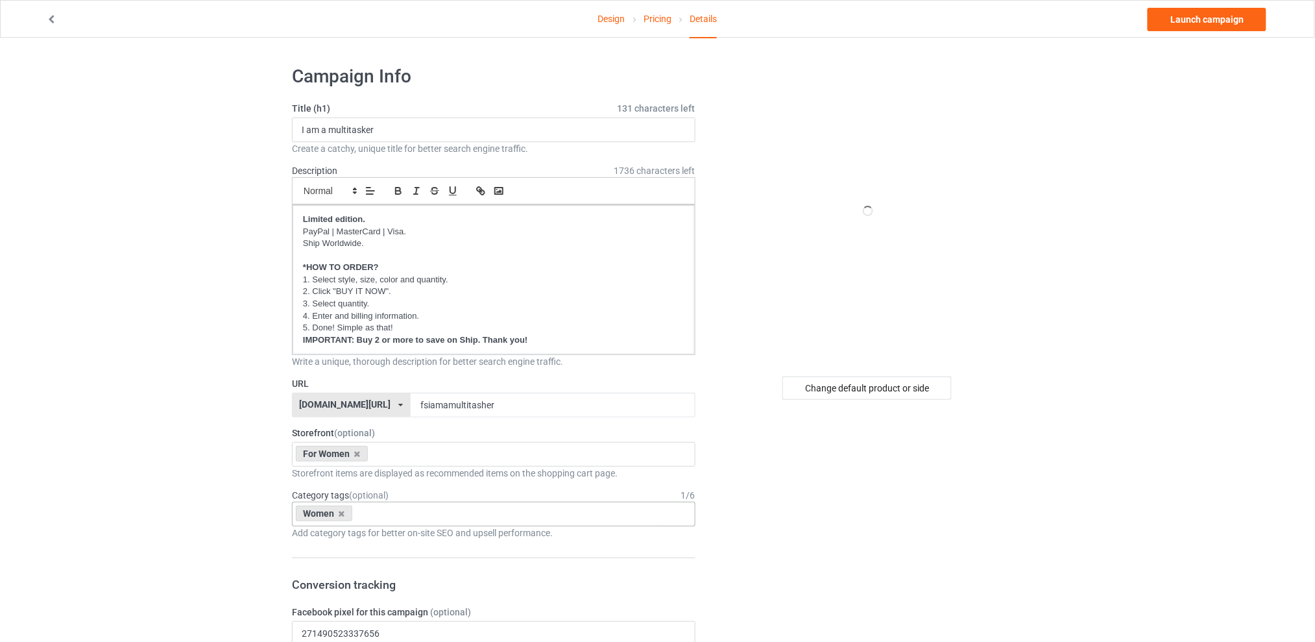
click at [825, 391] on div "Change default product or side" at bounding box center [866, 387] width 169 height 23
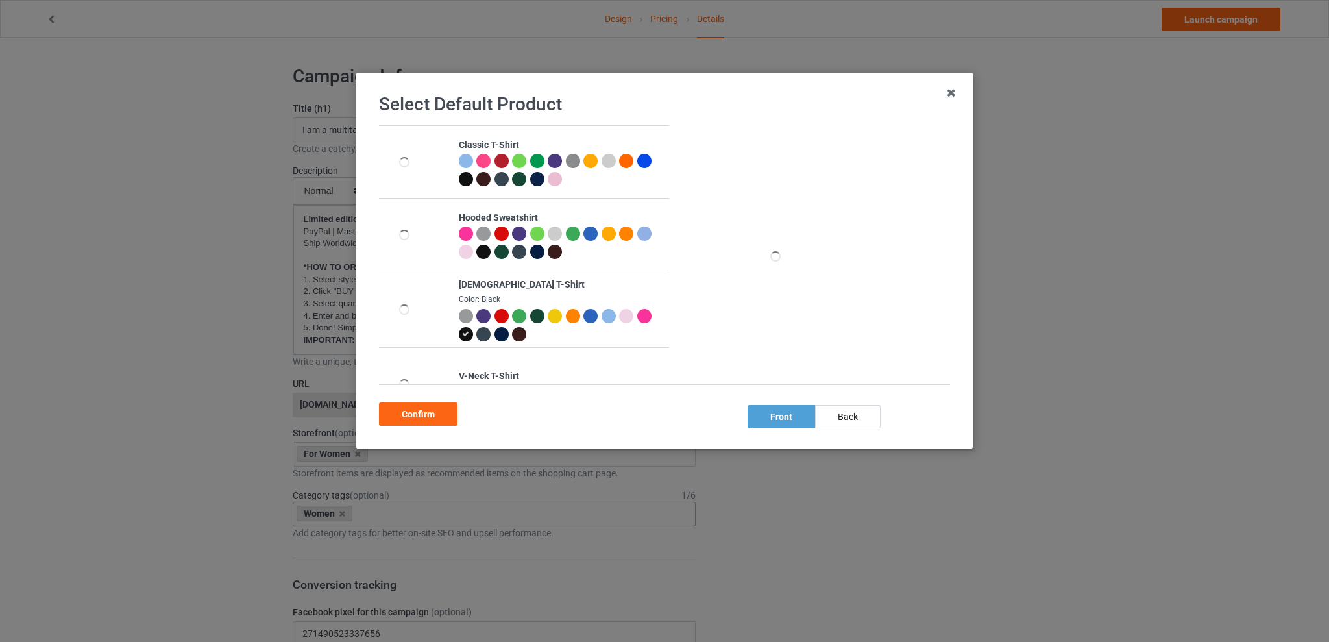
click at [587, 316] on div at bounding box center [590, 316] width 14 height 14
click at [398, 416] on div "Confirm" at bounding box center [418, 413] width 79 height 23
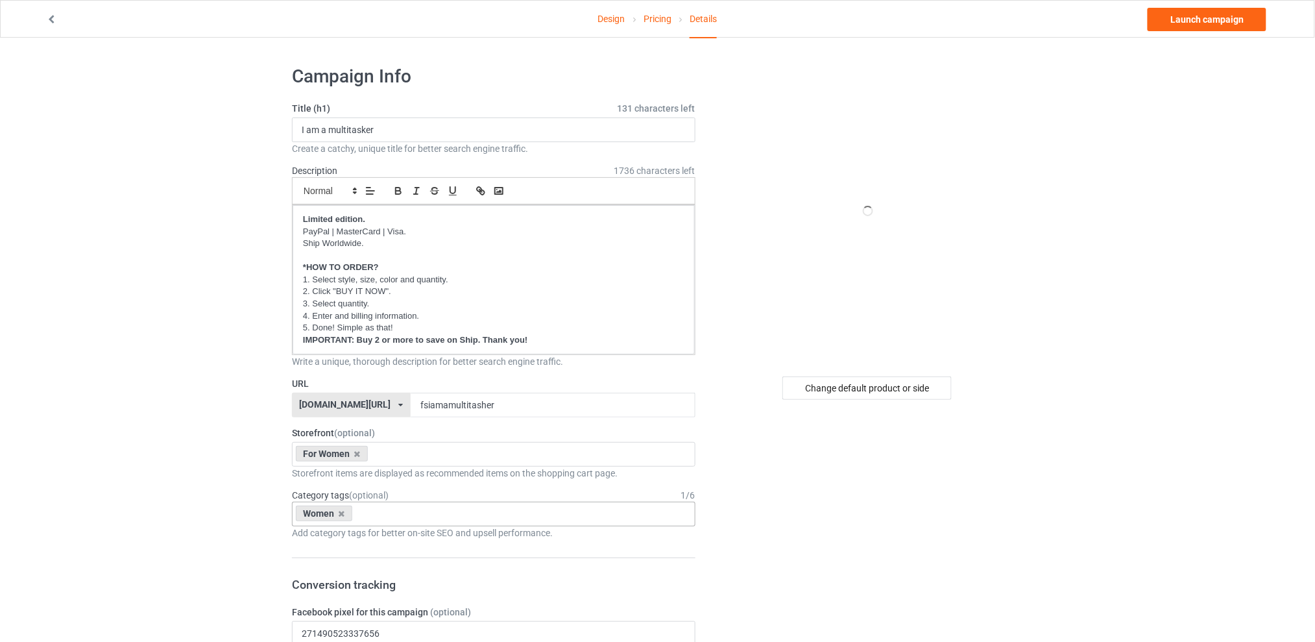
click at [1189, 8] on link "Launch campaign" at bounding box center [1207, 19] width 119 height 23
